Goal: Information Seeking & Learning: Learn about a topic

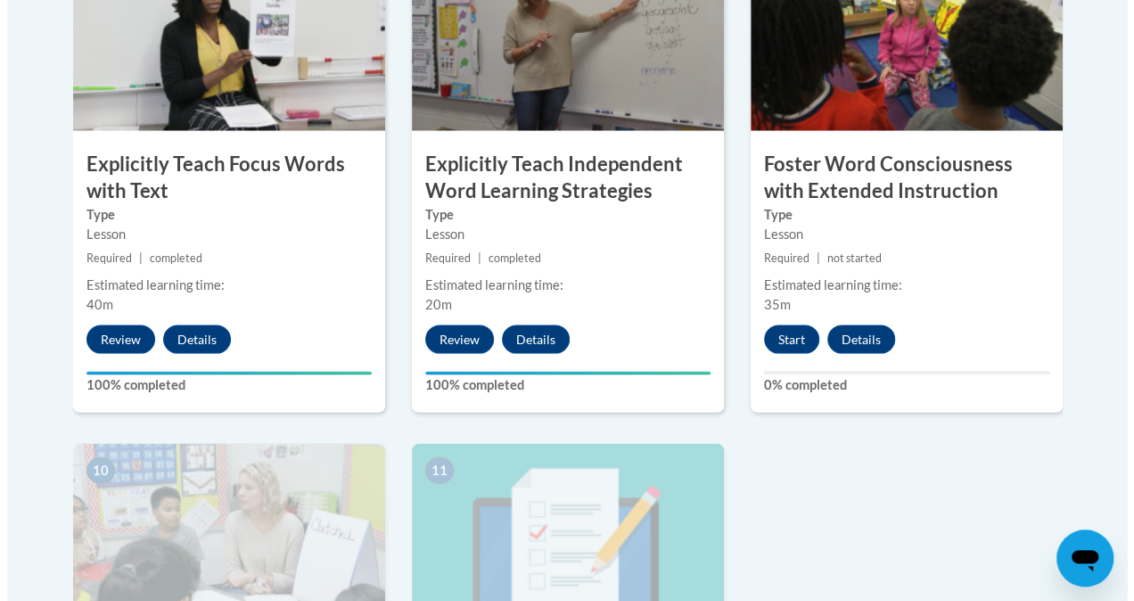
scroll to position [1625, 0]
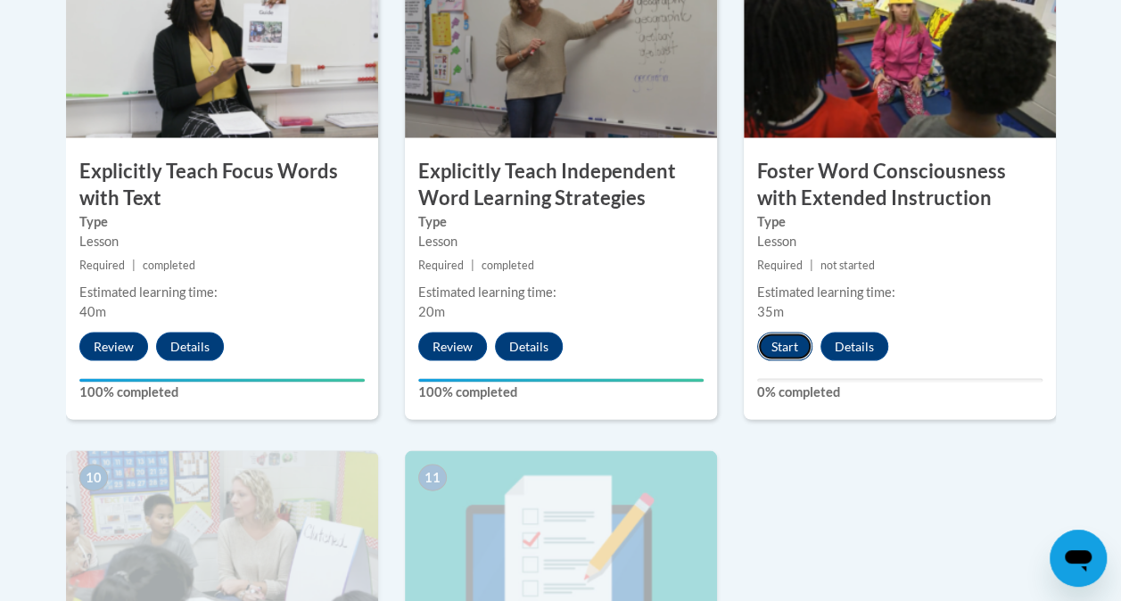
click at [774, 338] on button "Start" at bounding box center [784, 346] width 55 height 29
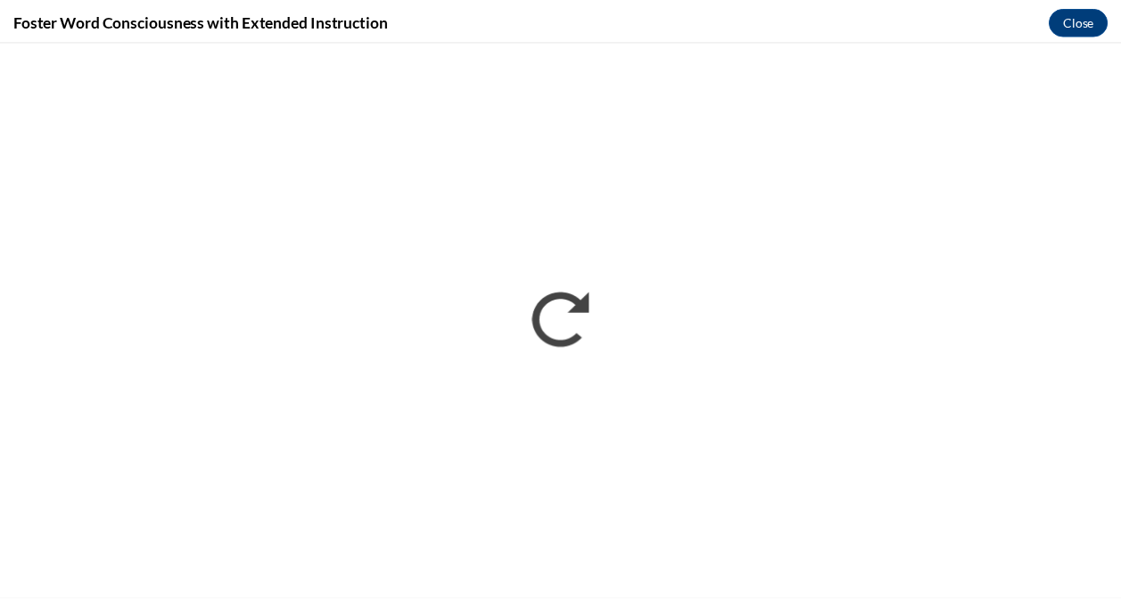
scroll to position [0, 0]
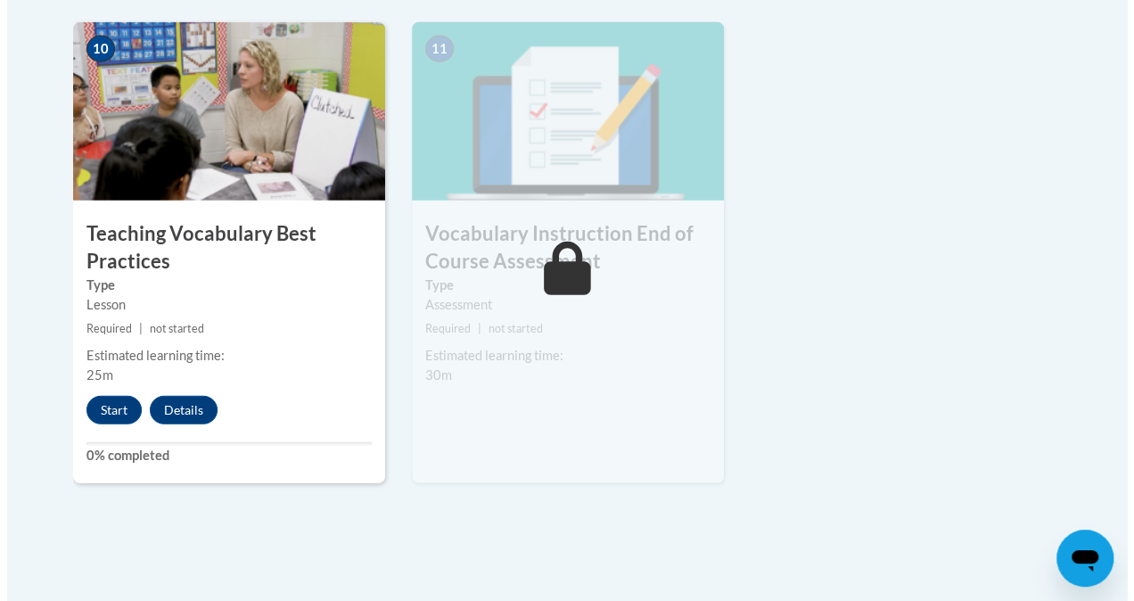
scroll to position [2054, 0]
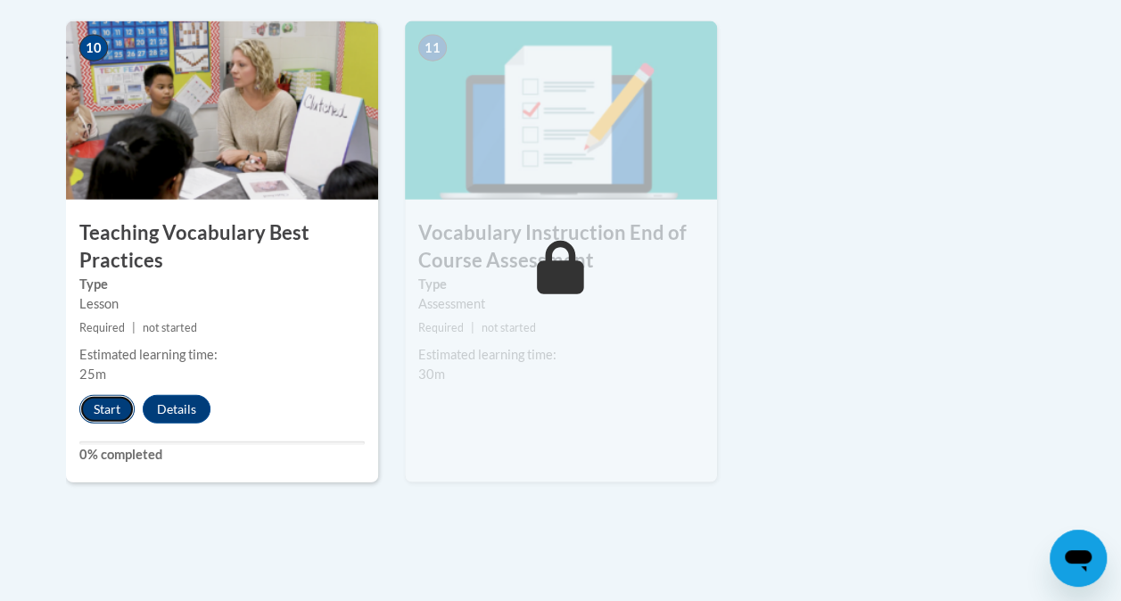
click at [111, 401] on button "Start" at bounding box center [106, 409] width 55 height 29
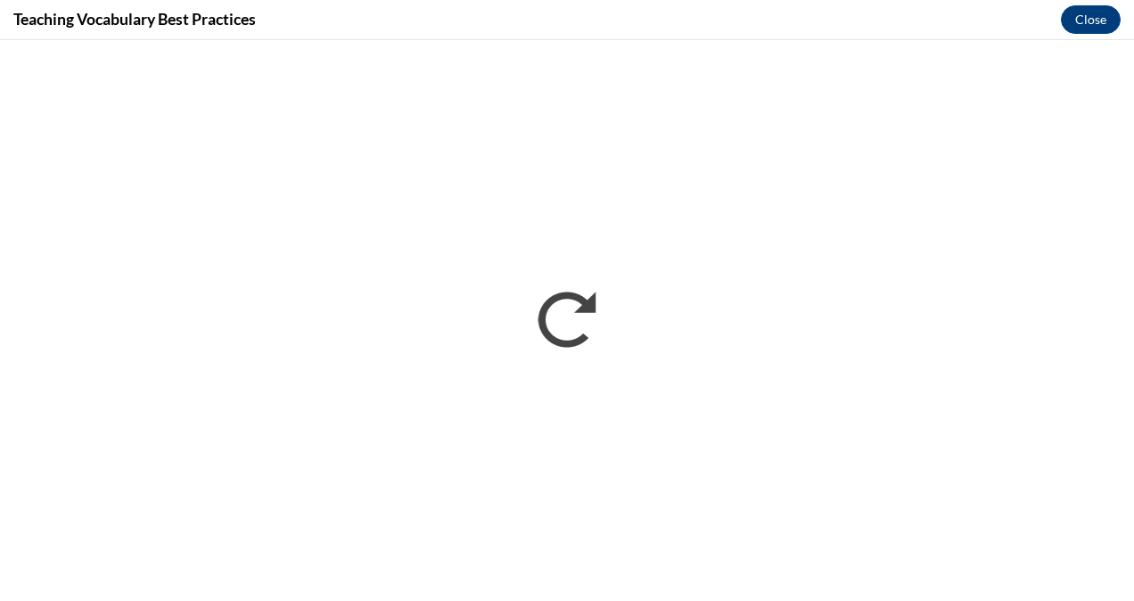
scroll to position [0, 0]
